Goal: Find specific page/section: Find specific page/section

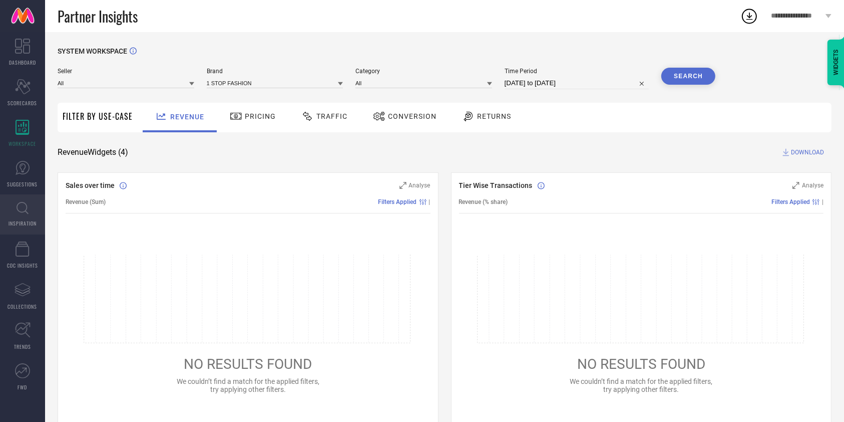
click at [24, 212] on icon at bounding box center [23, 208] width 12 height 13
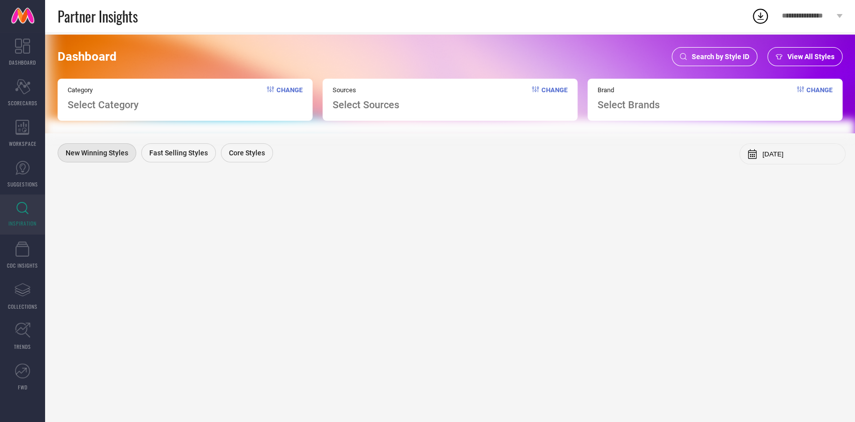
click at [705, 57] on span "Search by Style ID" at bounding box center [720, 57] width 58 height 8
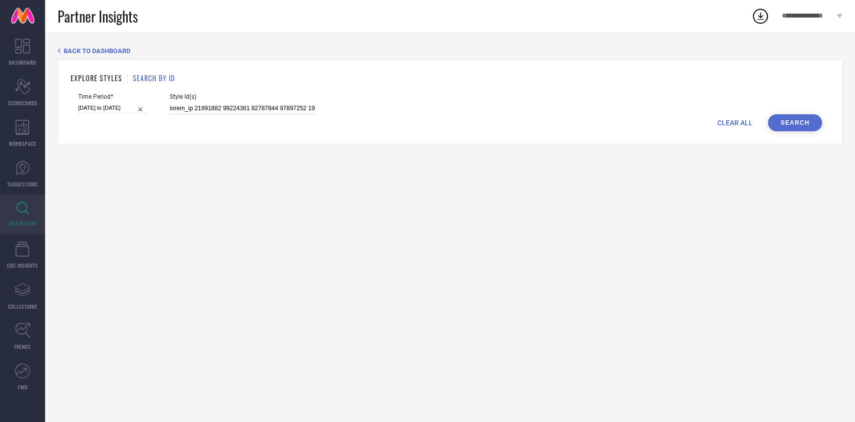
click at [248, 106] on input at bounding box center [242, 109] width 145 height 12
paste input "35160629 35160968 35160976 35070990 35070991 35070993 35070994 35070995 3516062…"
type input "35160629 35160968 35160976 35070990 35070991 35070993 35070994 35070995 3516062…"
select select "6"
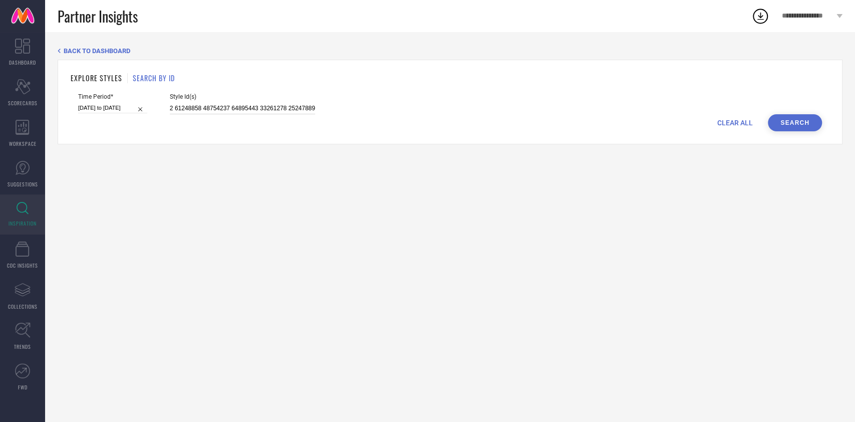
select select "2025"
select select "7"
select select "2025"
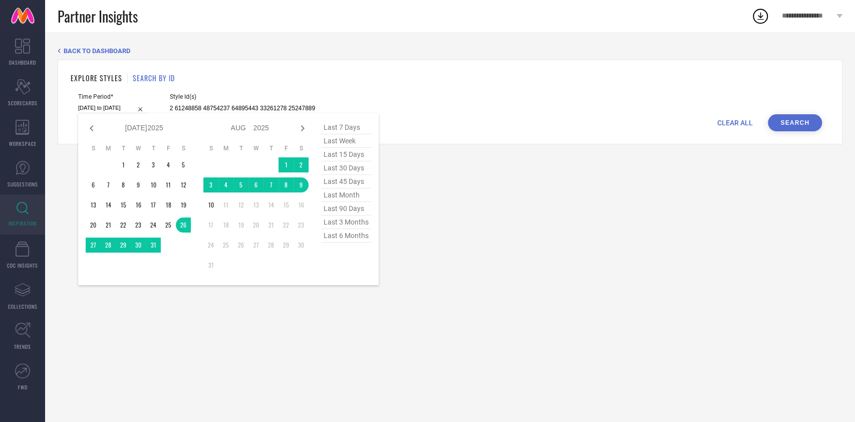
click at [117, 108] on input "26-07-2025 to 09-08-2025" at bounding box center [112, 108] width 69 height 11
type input "35160629 35160968 35160976 35070990 35070991 35070993 35070994 35070995 3516062…"
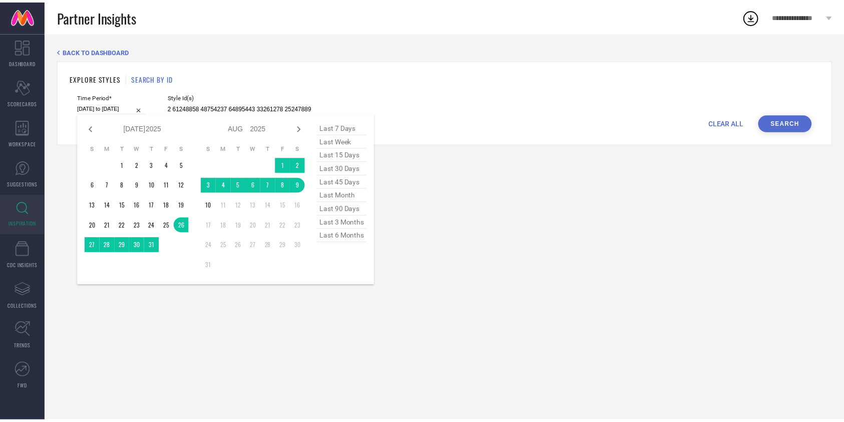
scroll to position [0, 0]
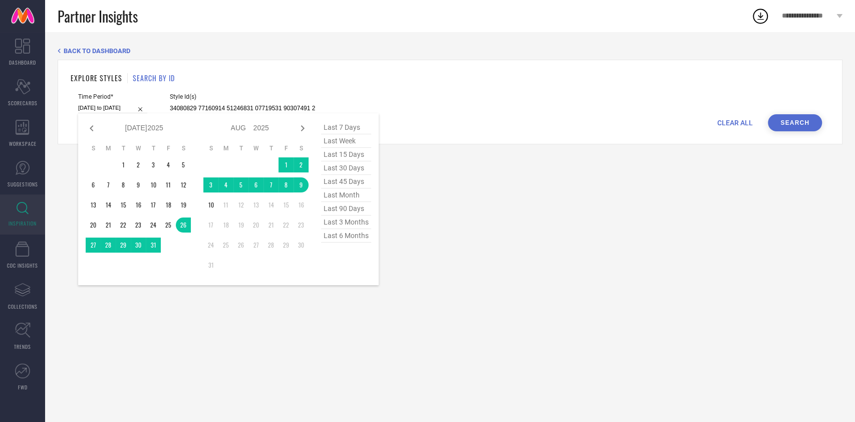
click at [352, 174] on span "last 30 days" at bounding box center [346, 168] width 50 height 14
type input "12-07-2025 to 10-08-2025"
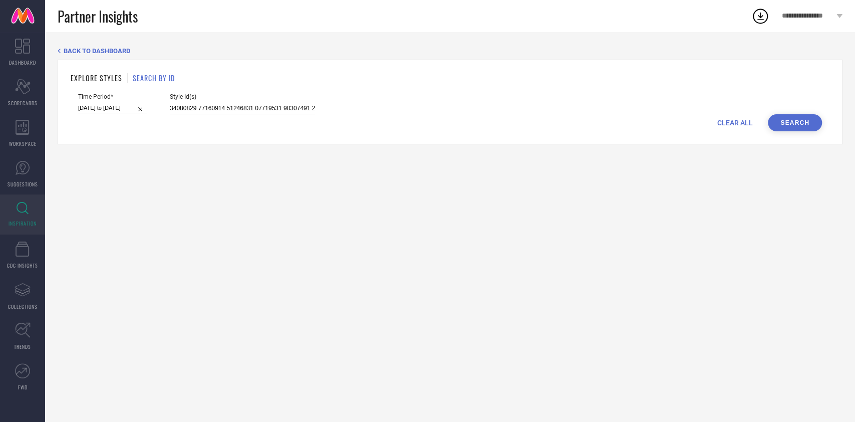
click at [791, 120] on button "Search" at bounding box center [794, 122] width 54 height 17
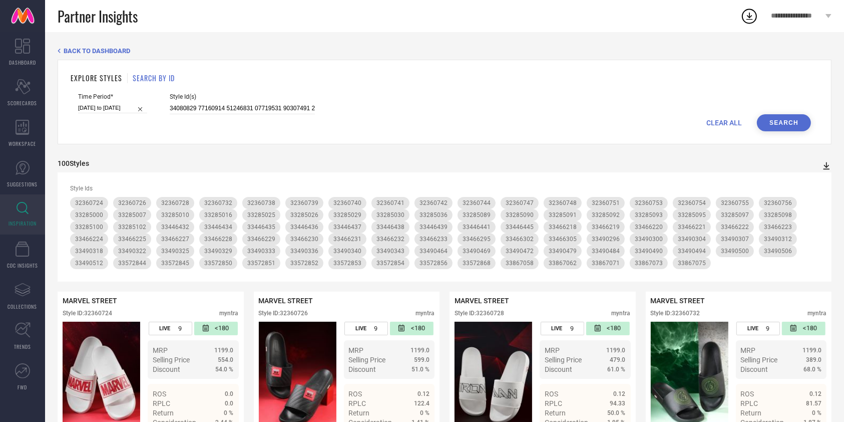
click at [826, 165] on icon at bounding box center [827, 166] width 10 height 10
click at [821, 189] on li "PDF" at bounding box center [815, 183] width 27 height 15
click at [748, 14] on icon at bounding box center [749, 16] width 18 height 18
click at [622, 100] on div "Time Period* 12-07-2025 to 10-08-2025 Style Id(s)" at bounding box center [444, 103] width 733 height 21
